Goal: Transaction & Acquisition: Purchase product/service

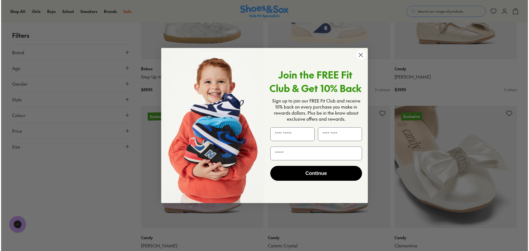
scroll to position [1132, 0]
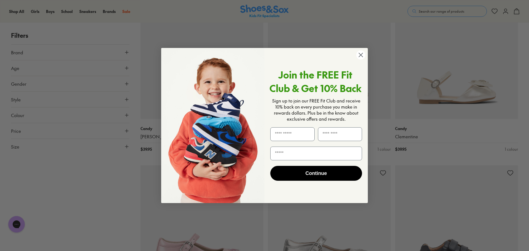
click at [363, 59] on circle "Close dialog" at bounding box center [360, 54] width 9 height 9
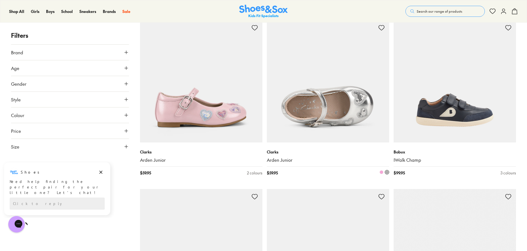
scroll to position [1267, 0]
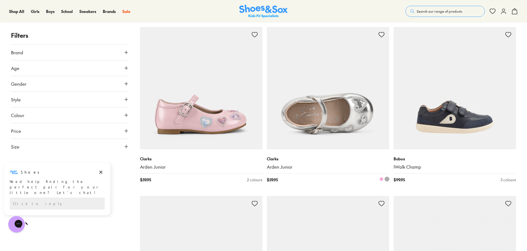
click at [325, 112] on img at bounding box center [328, 88] width 122 height 122
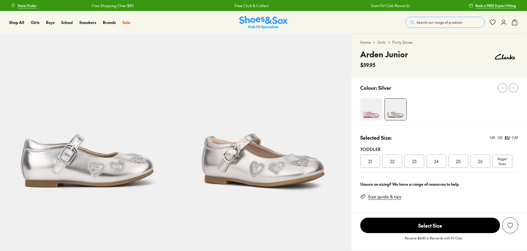
select select "*"
click at [409, 166] on div "23" at bounding box center [414, 161] width 20 height 13
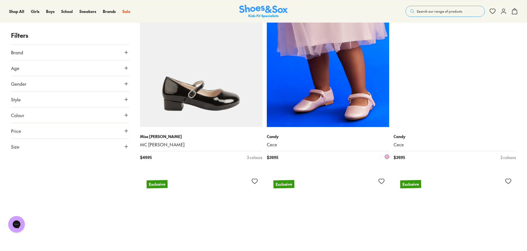
scroll to position [1819, 0]
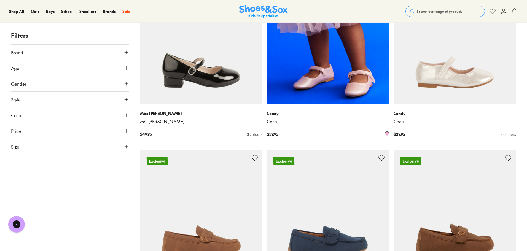
click at [353, 57] on img at bounding box center [328, 43] width 122 height 122
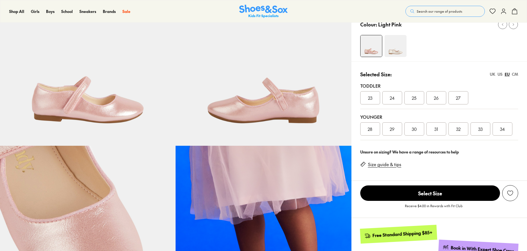
scroll to position [83, 0]
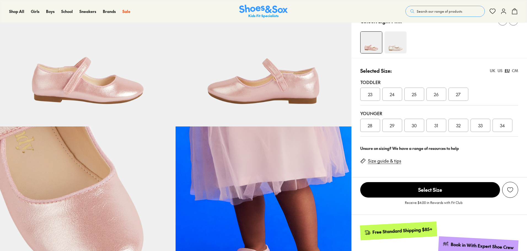
select select "*"
click at [371, 95] on span "23" at bounding box center [370, 94] width 4 height 7
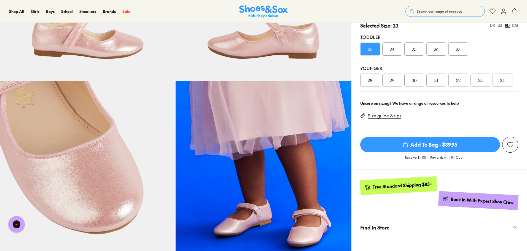
scroll to position [138, 0]
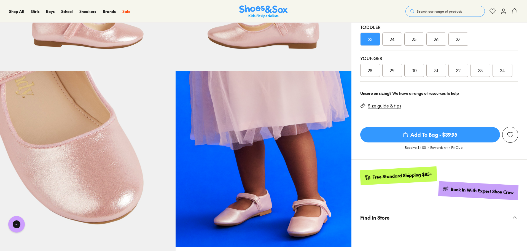
click at [423, 138] on span "Add To Bag - $39.95" at bounding box center [430, 134] width 140 height 15
